Goal: Task Accomplishment & Management: Use online tool/utility

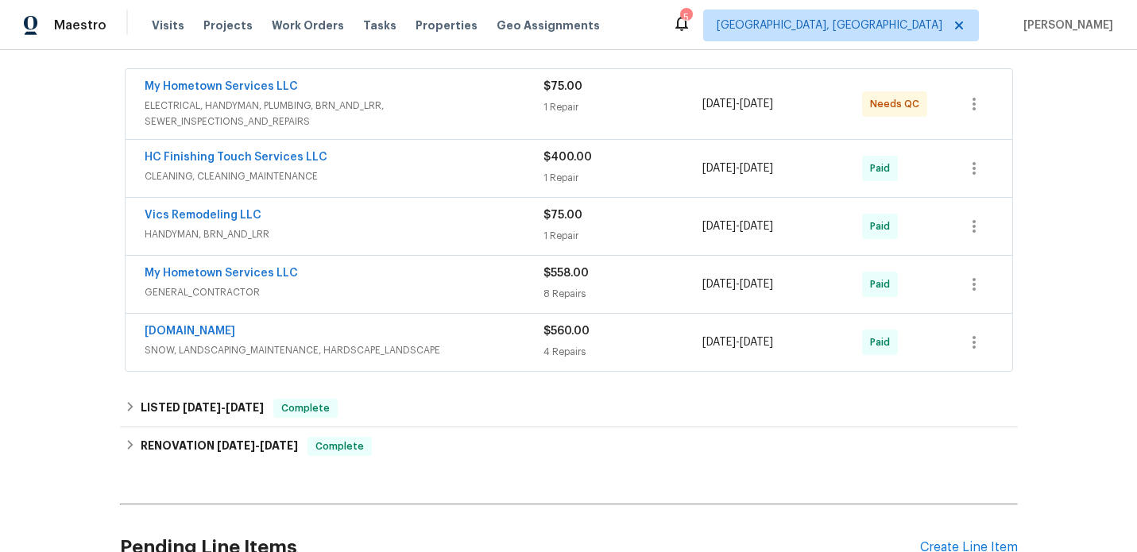
scroll to position [323, 0]
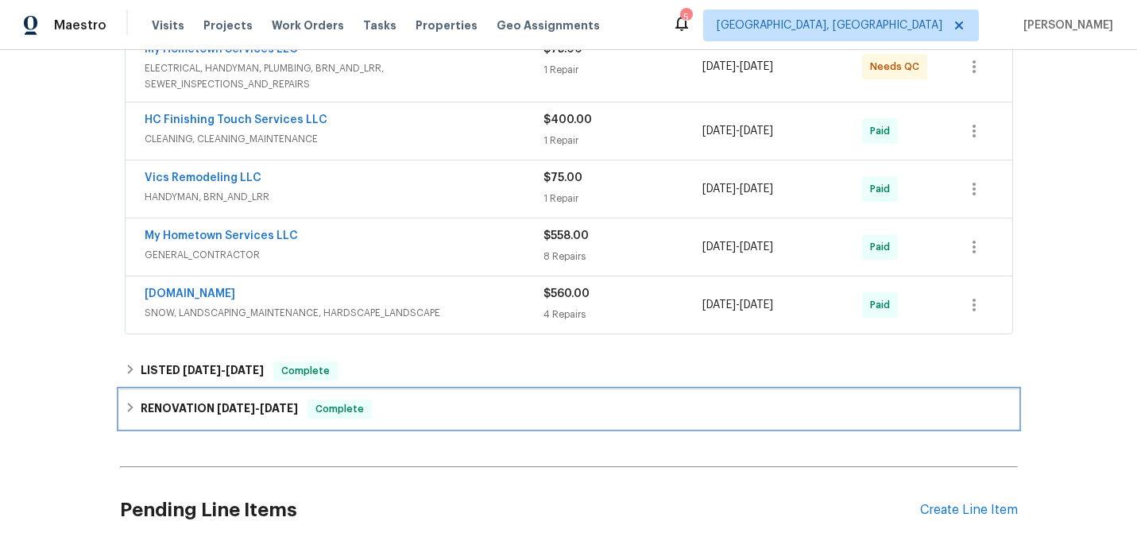
click at [195, 409] on h6 "RENOVATION [DATE] - [DATE]" at bounding box center [219, 409] width 157 height 19
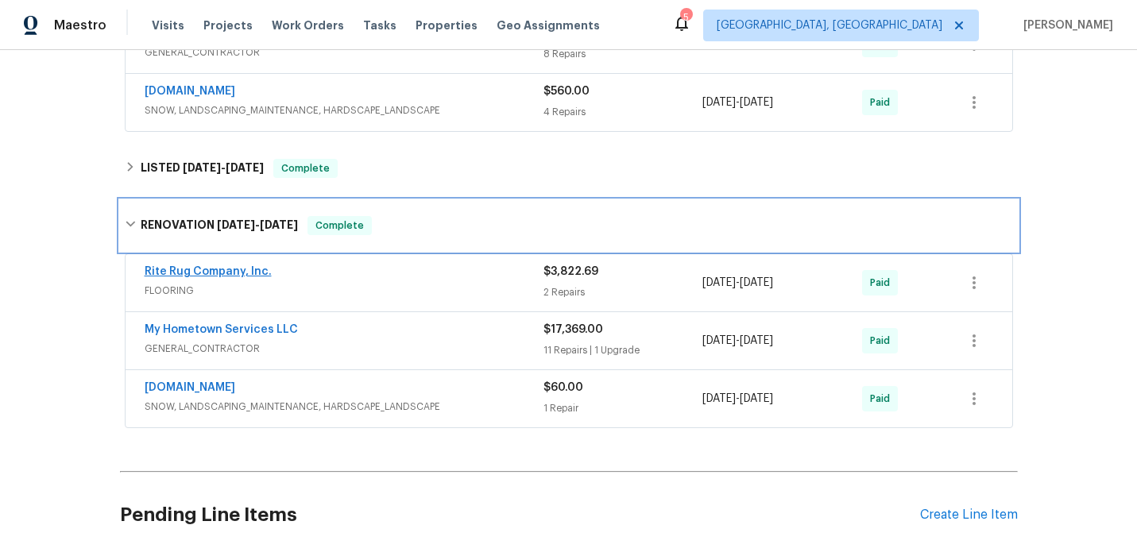
scroll to position [521, 0]
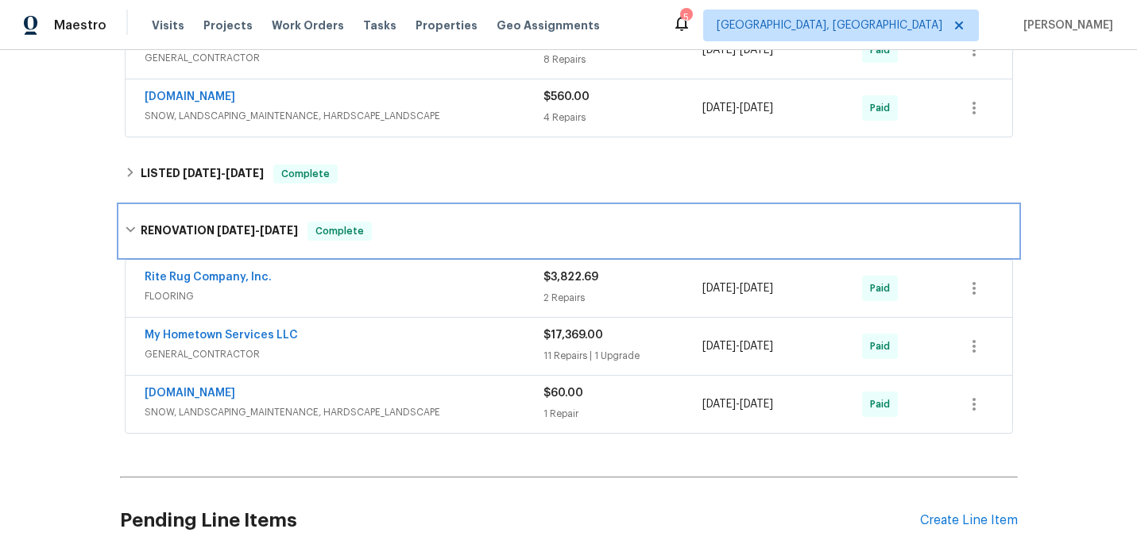
click at [212, 237] on h6 "RENOVATION [DATE] - [DATE]" at bounding box center [219, 231] width 157 height 19
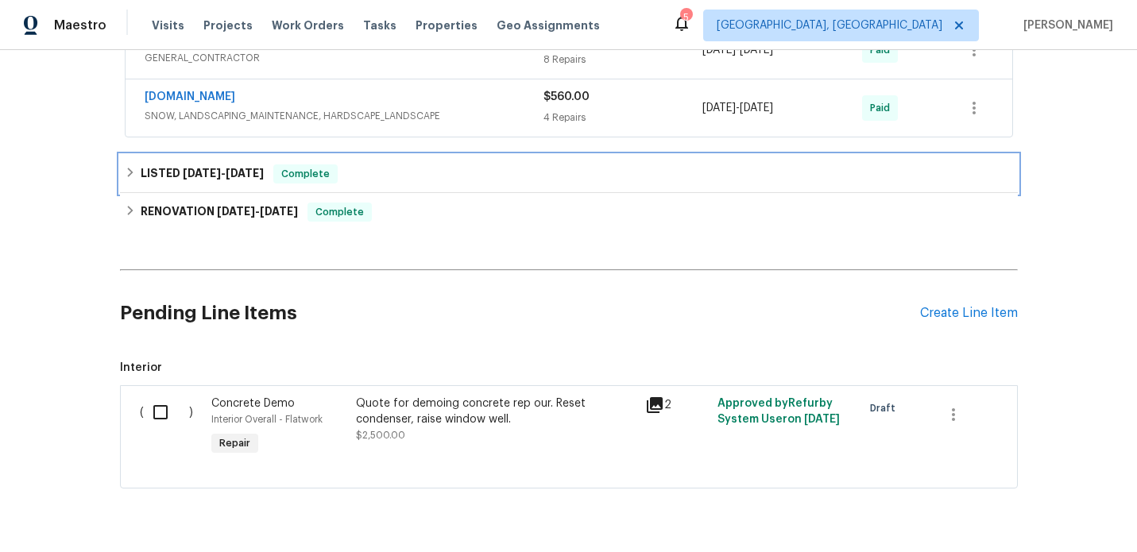
click at [234, 176] on span "[DATE]" at bounding box center [245, 173] width 38 height 11
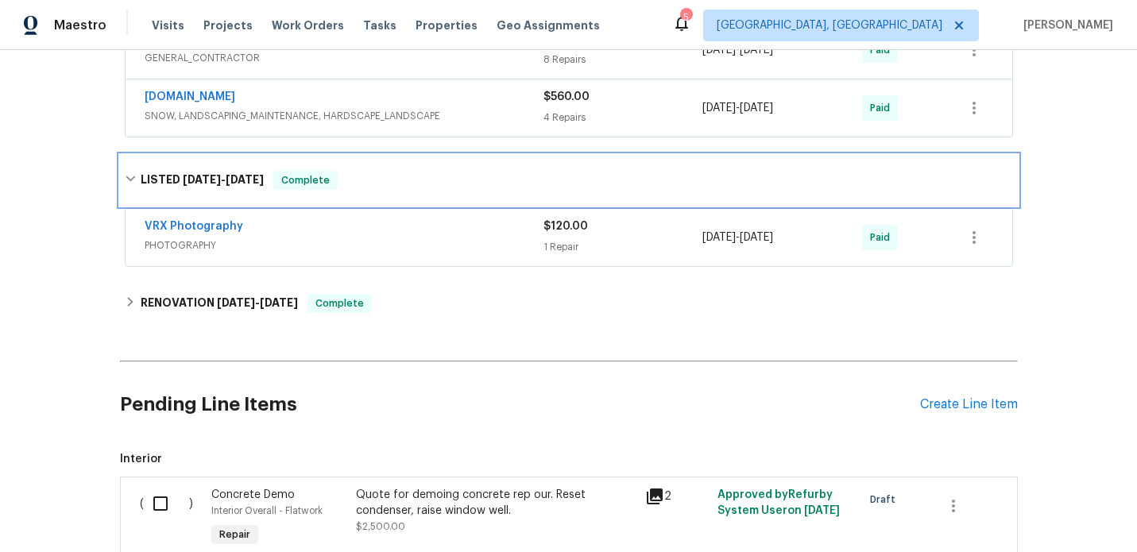
click at [217, 176] on span "[DATE]" at bounding box center [202, 179] width 38 height 11
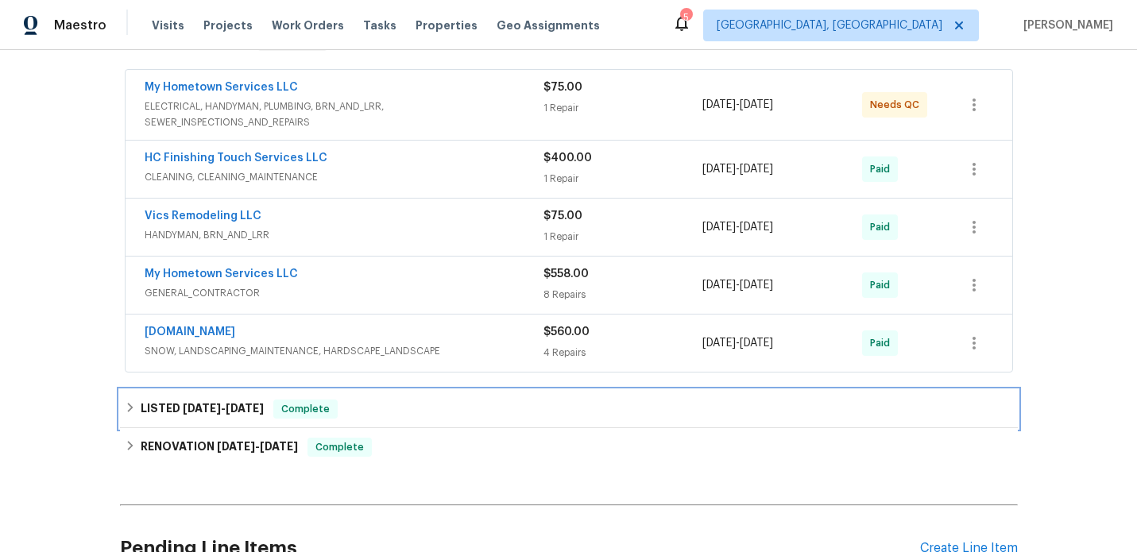
scroll to position [342, 0]
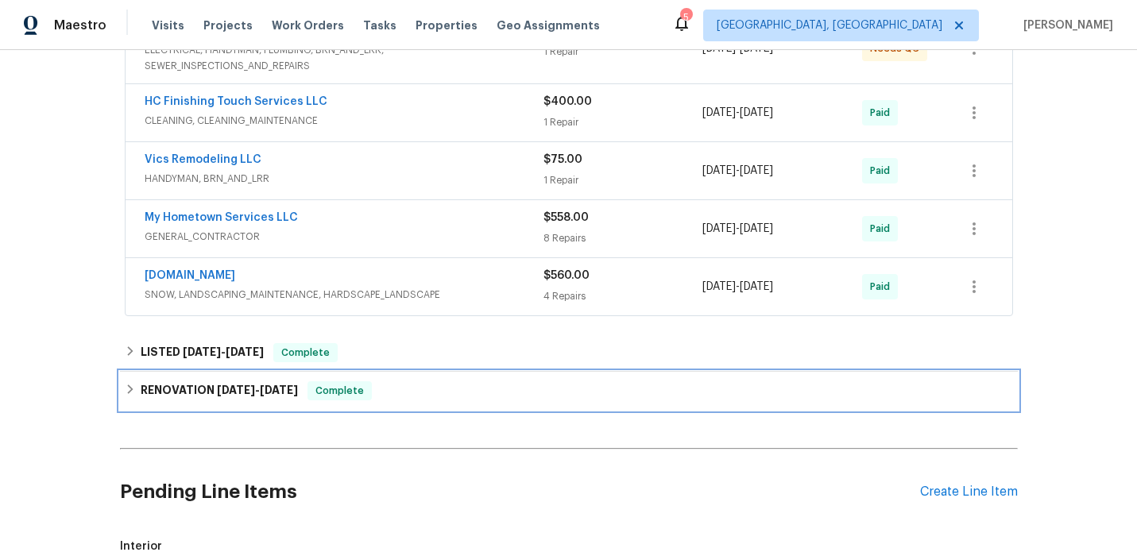
click at [259, 396] on h6 "RENOVATION [DATE] - [DATE]" at bounding box center [219, 390] width 157 height 19
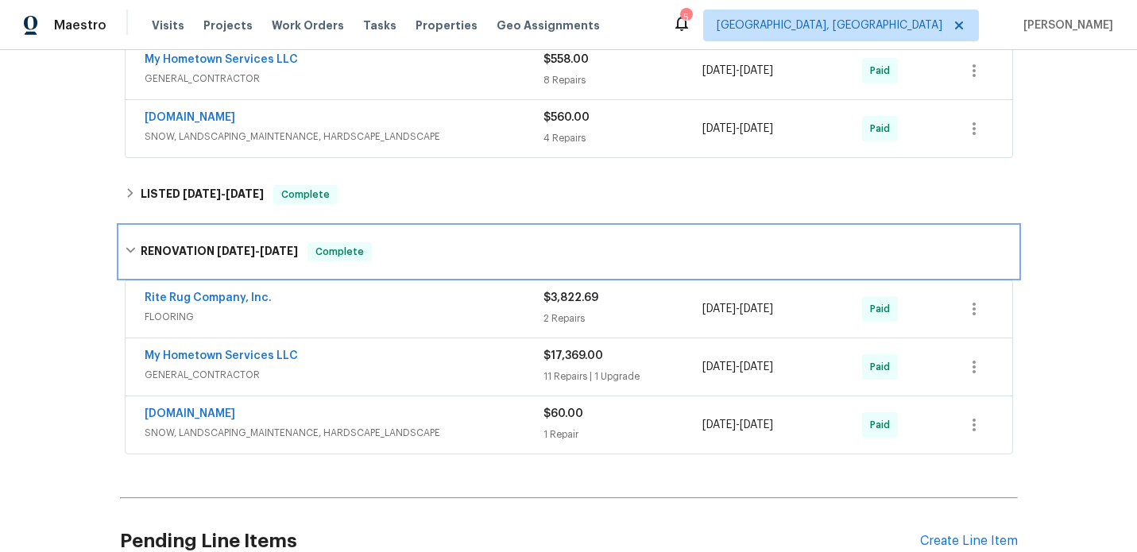
scroll to position [505, 0]
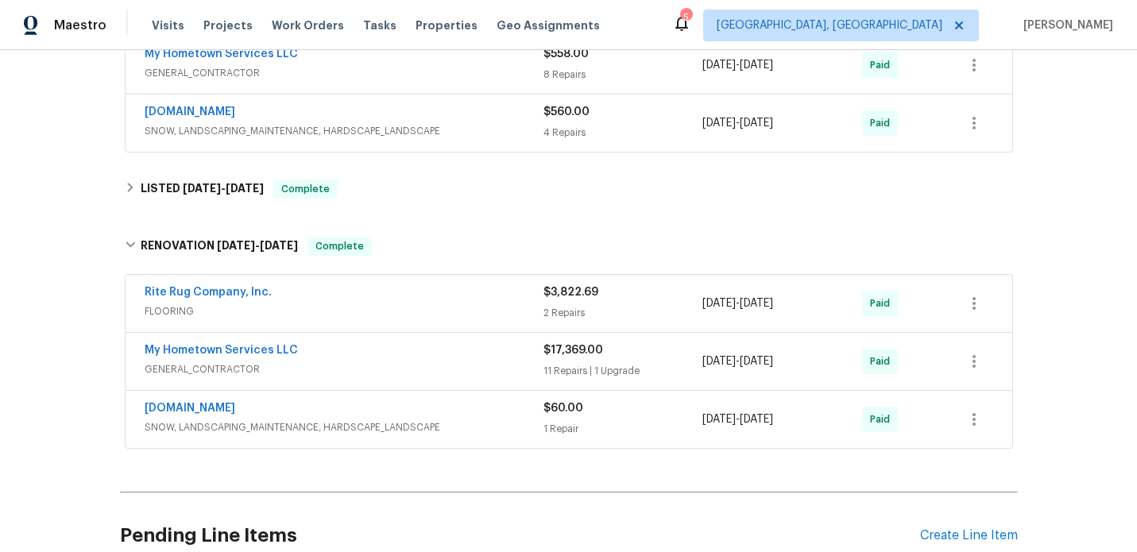
click at [403, 367] on span "GENERAL_CONTRACTOR" at bounding box center [344, 370] width 399 height 16
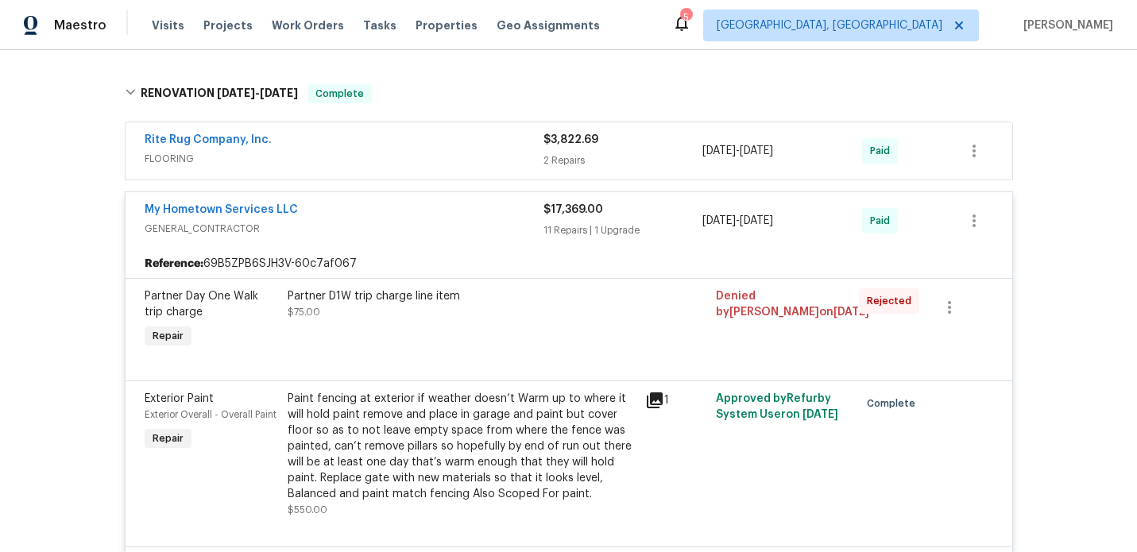
scroll to position [659, 0]
click at [240, 208] on link "My Hometown Services LLC" at bounding box center [221, 208] width 153 height 11
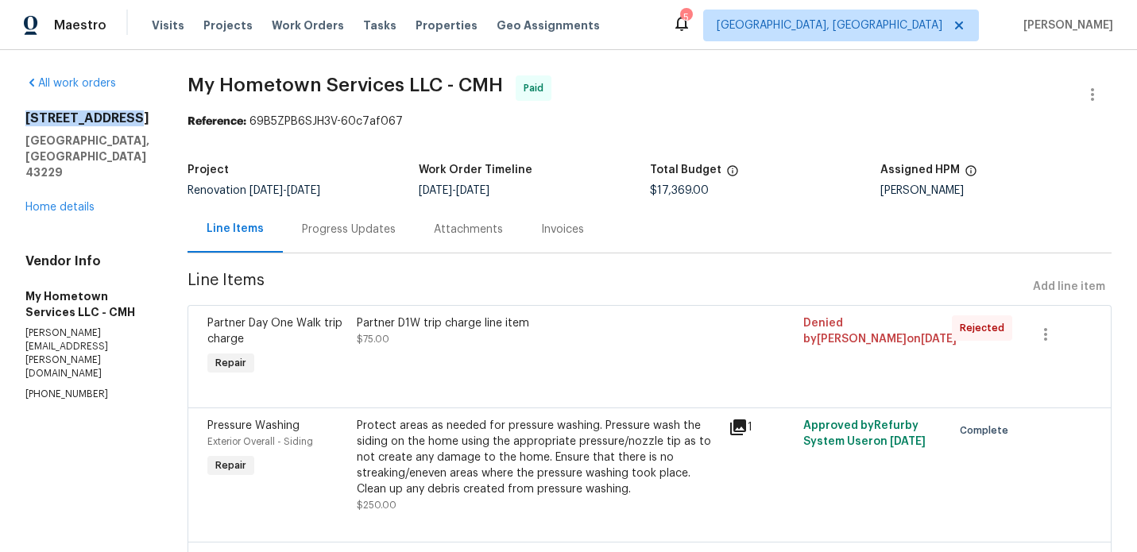
drag, startPoint x: 8, startPoint y: 114, endPoint x: 127, endPoint y: 122, distance: 119.5
copy h2 "[STREET_ADDRESS]"
